Goal: Find specific page/section

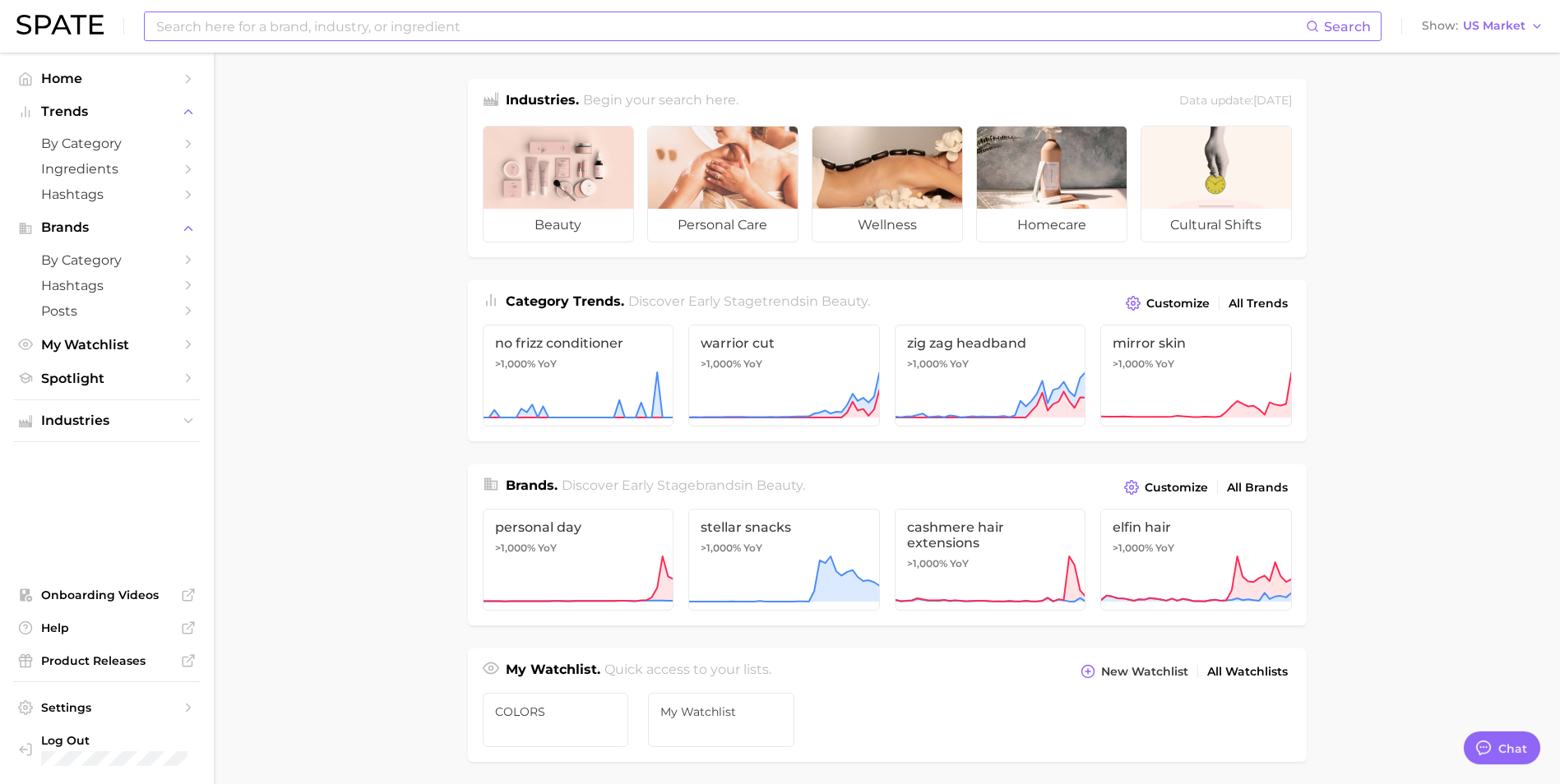
click at [533, 20] on input at bounding box center [730, 26] width 1151 height 28
type input "guess fragrance"
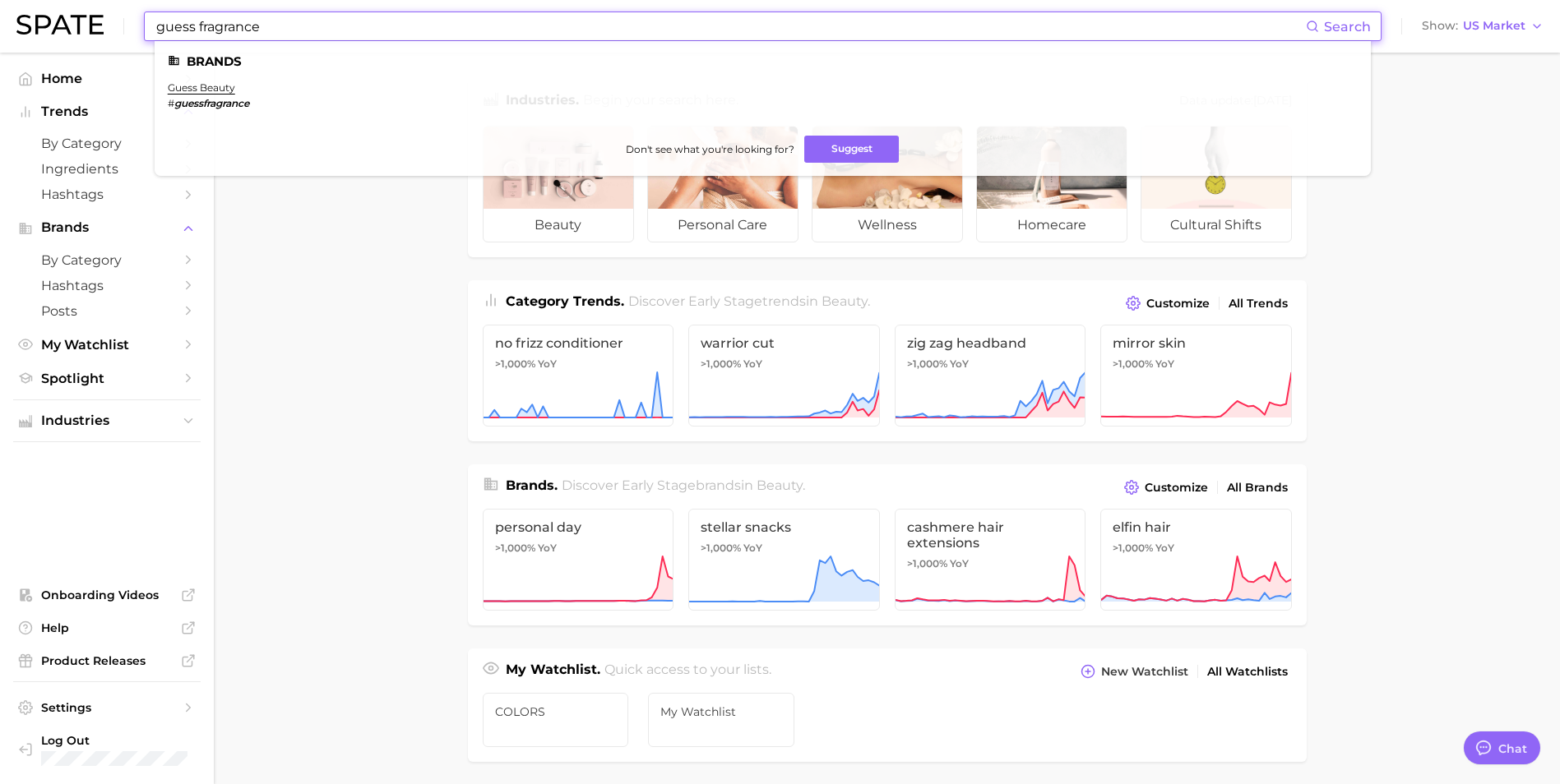
click at [218, 108] on em "guessfragrance" at bounding box center [212, 103] width 75 height 12
click at [213, 85] on link "guess beauty" at bounding box center [201, 87] width 67 height 12
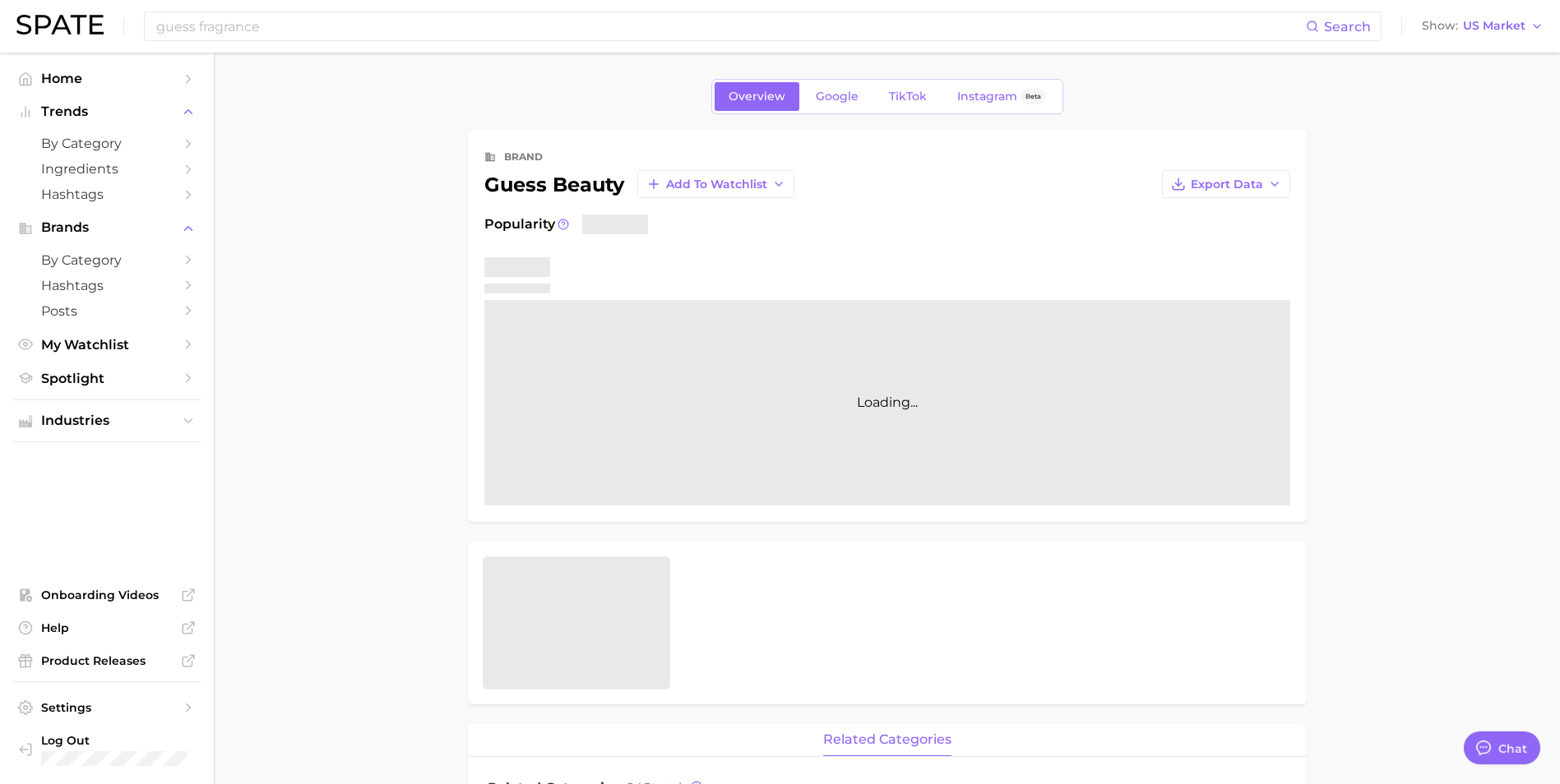
type textarea "x"
